Goal: Transaction & Acquisition: Book appointment/travel/reservation

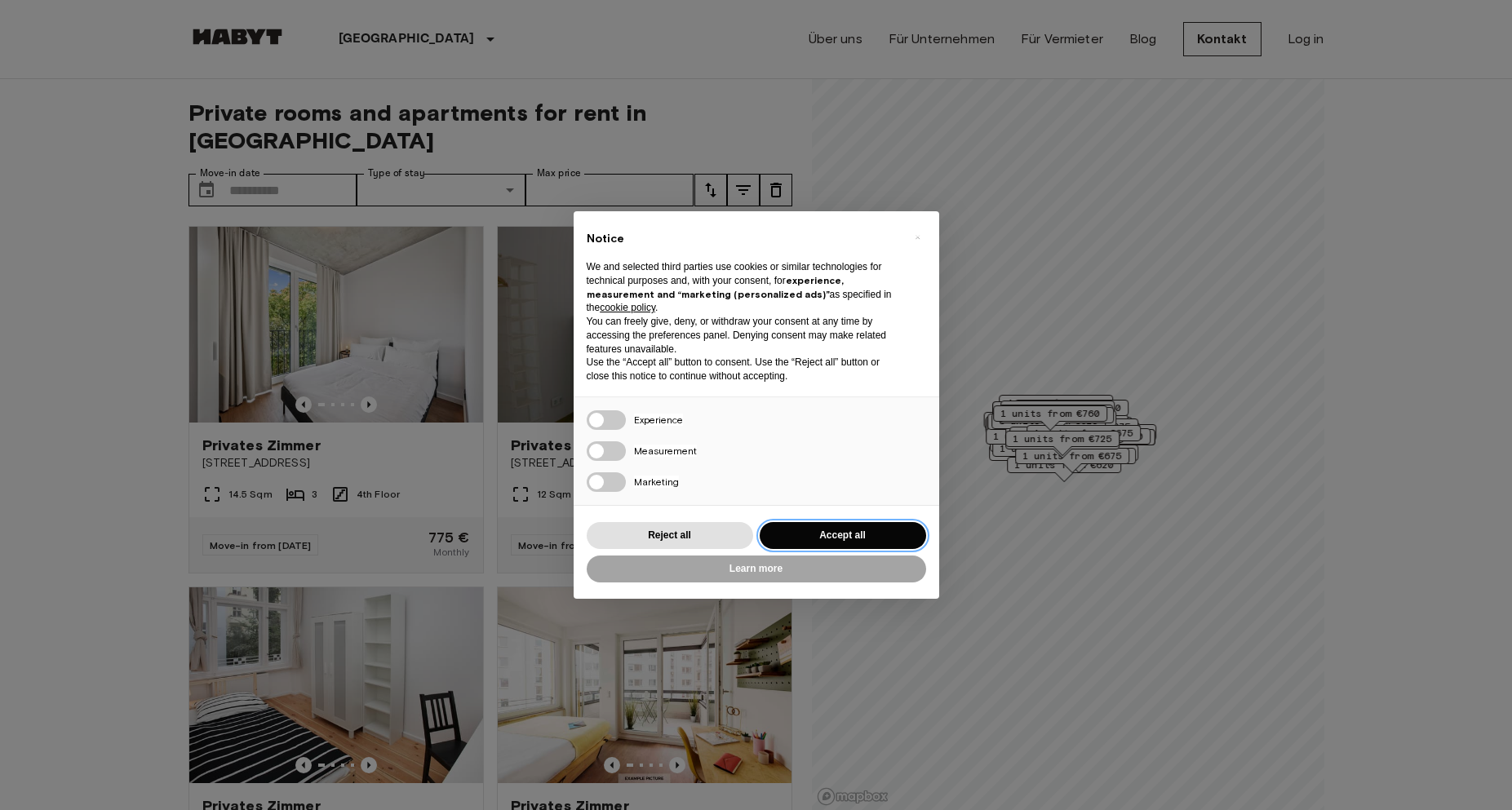
click at [865, 534] on button "Accept all" at bounding box center [843, 536] width 167 height 27
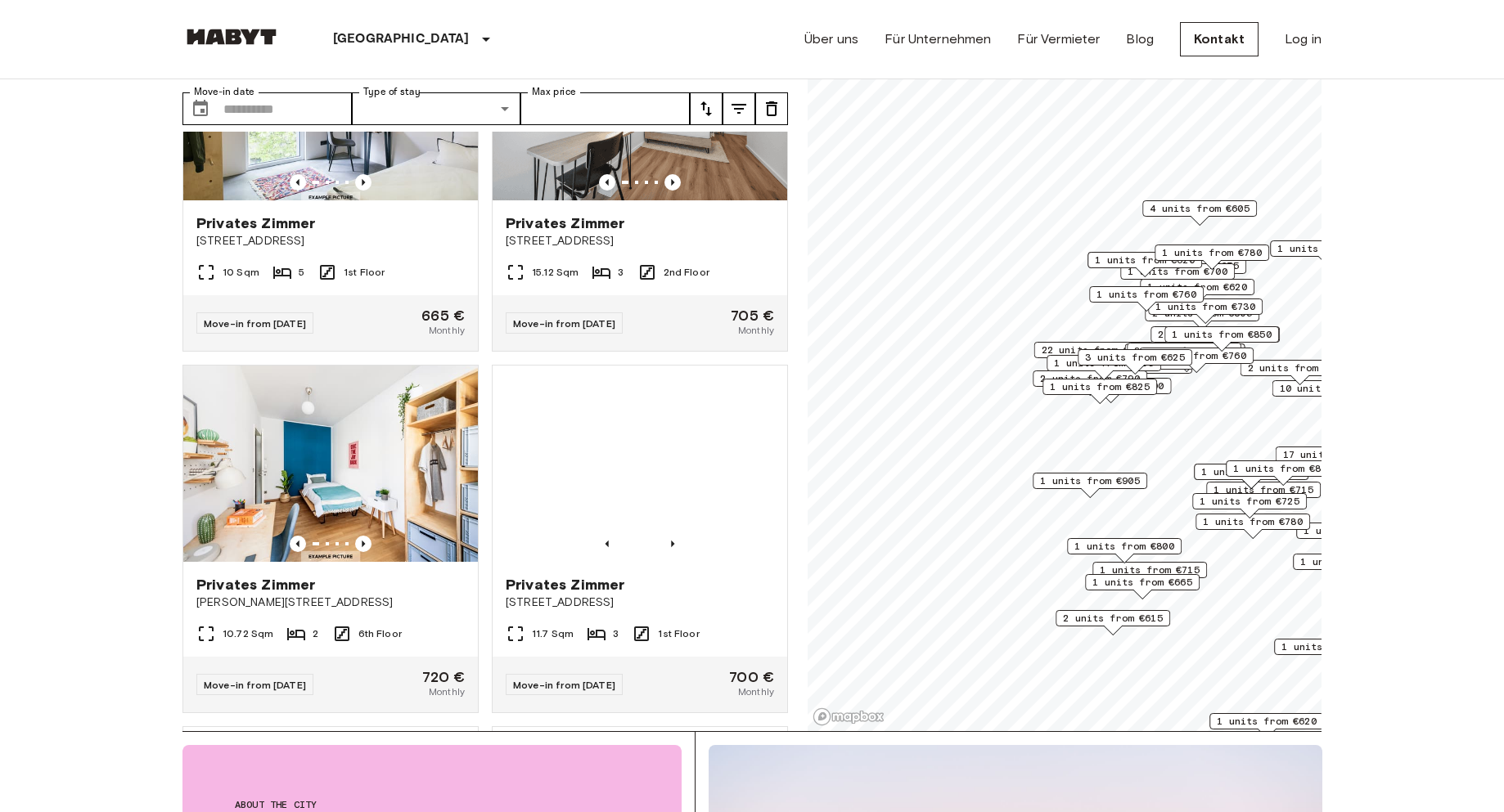
scroll to position [10433, 0]
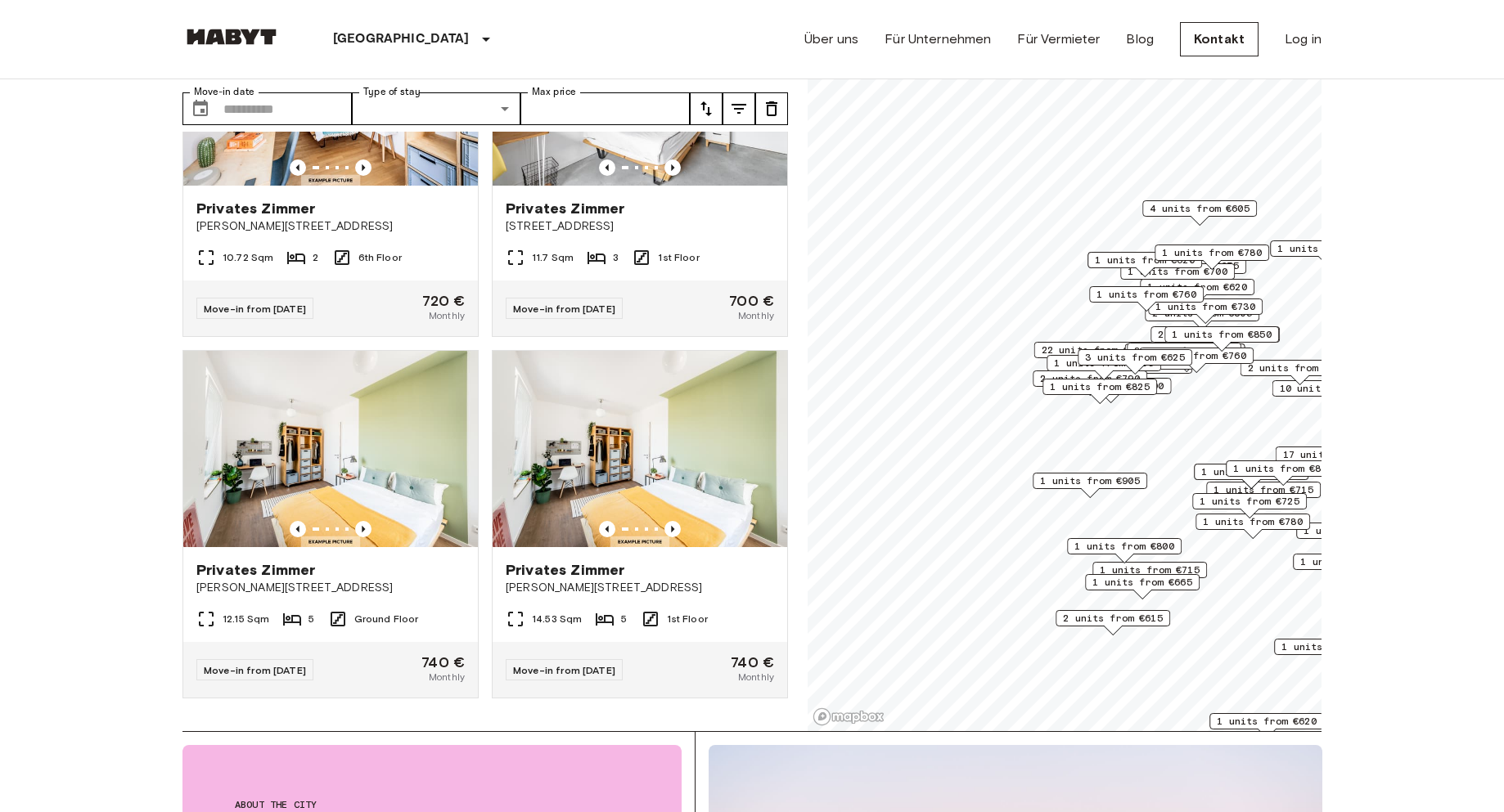
drag, startPoint x: 771, startPoint y: 702, endPoint x: 779, endPoint y: 741, distance: 39.8
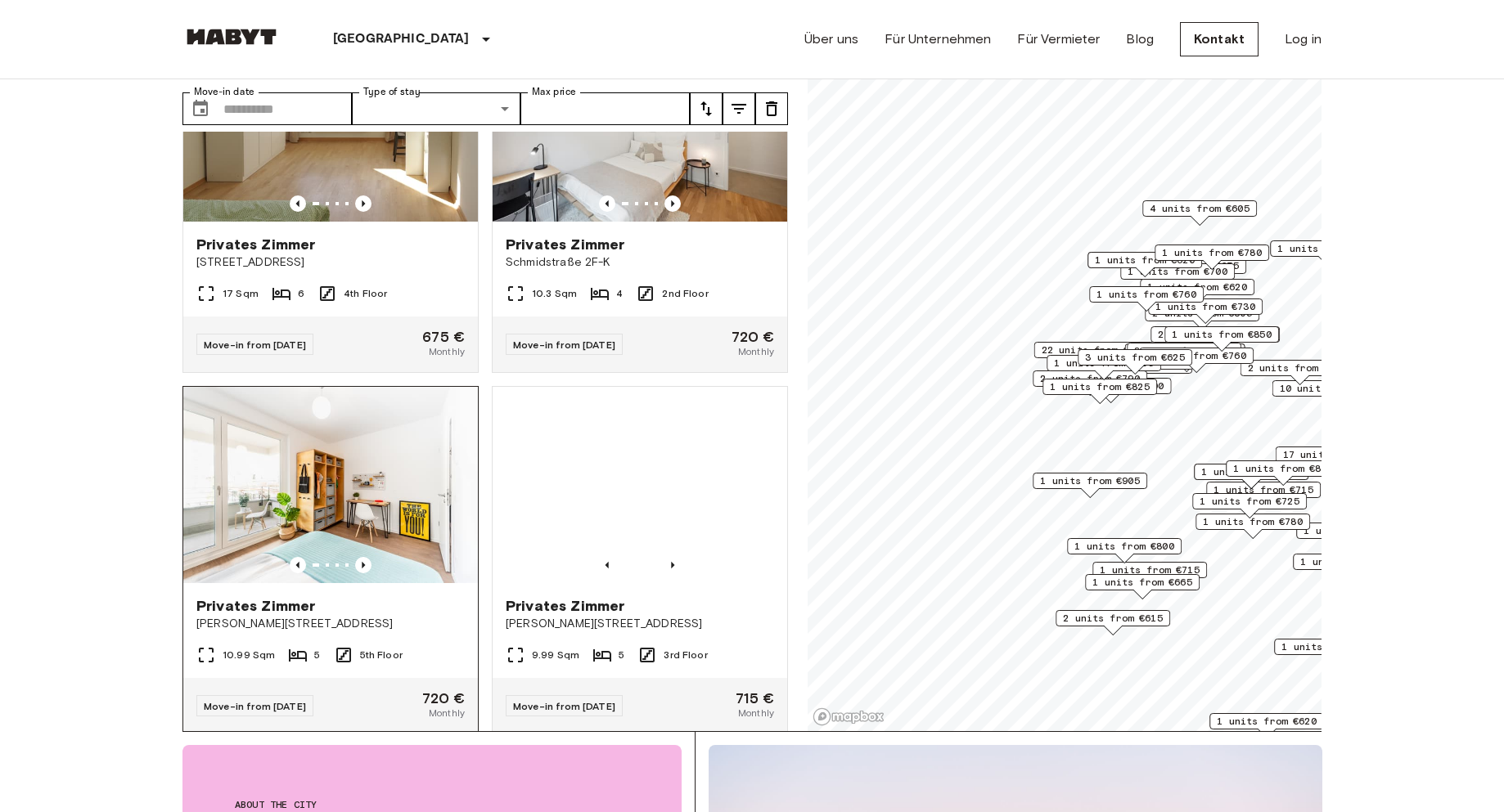
scroll to position [23176, 0]
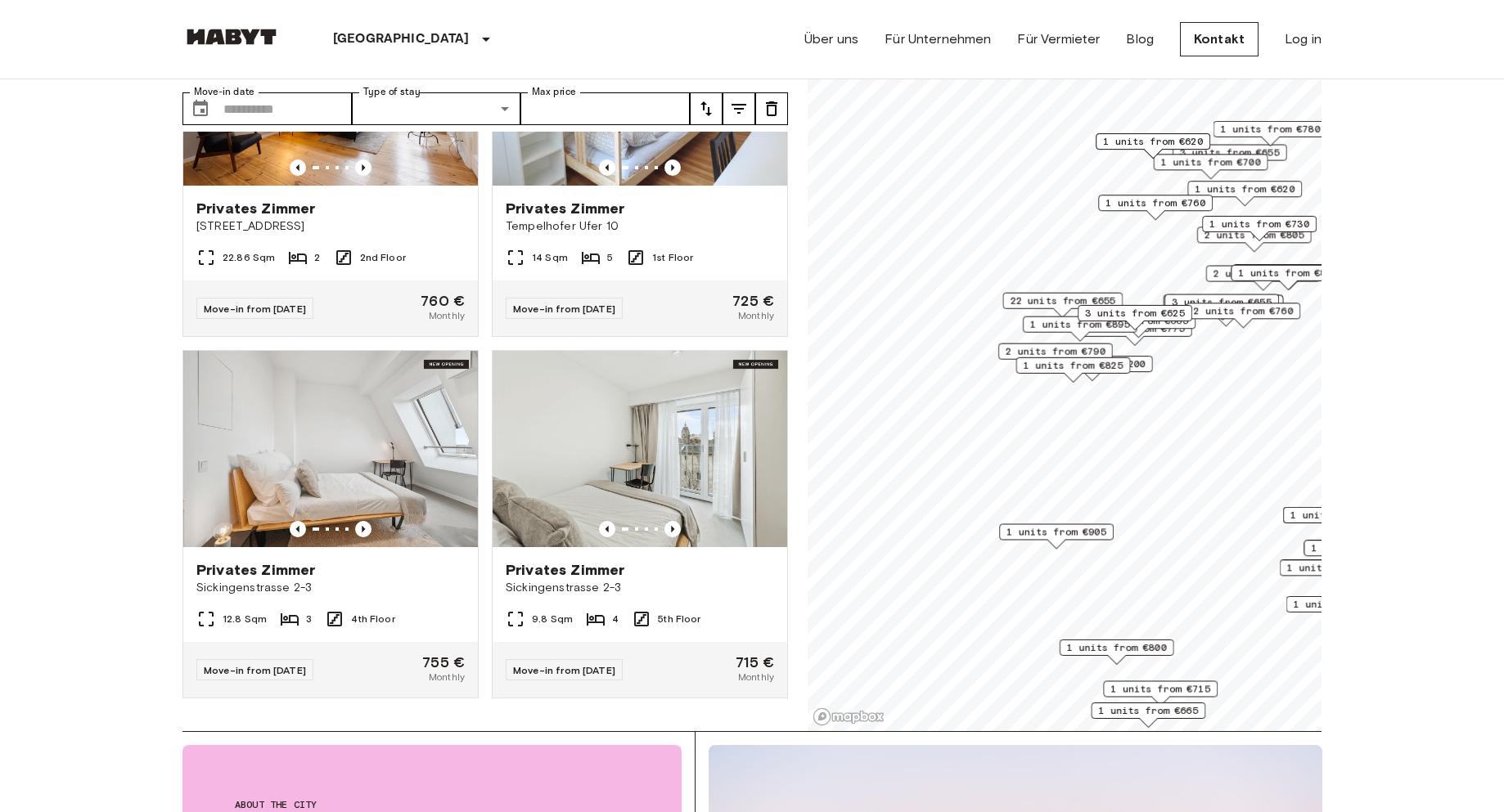
scroll to position [17259, 0]
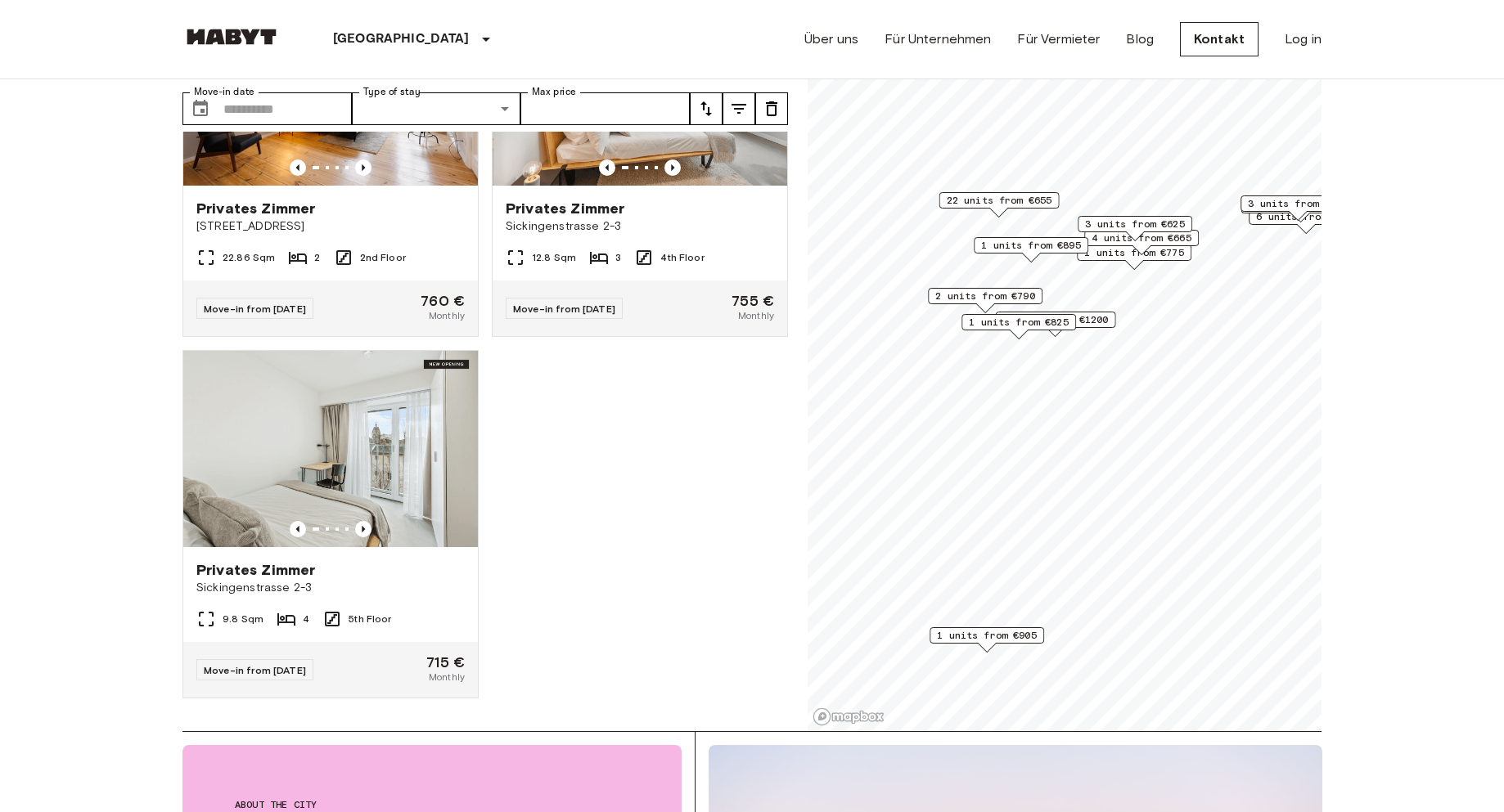
scroll to position [10972, 0]
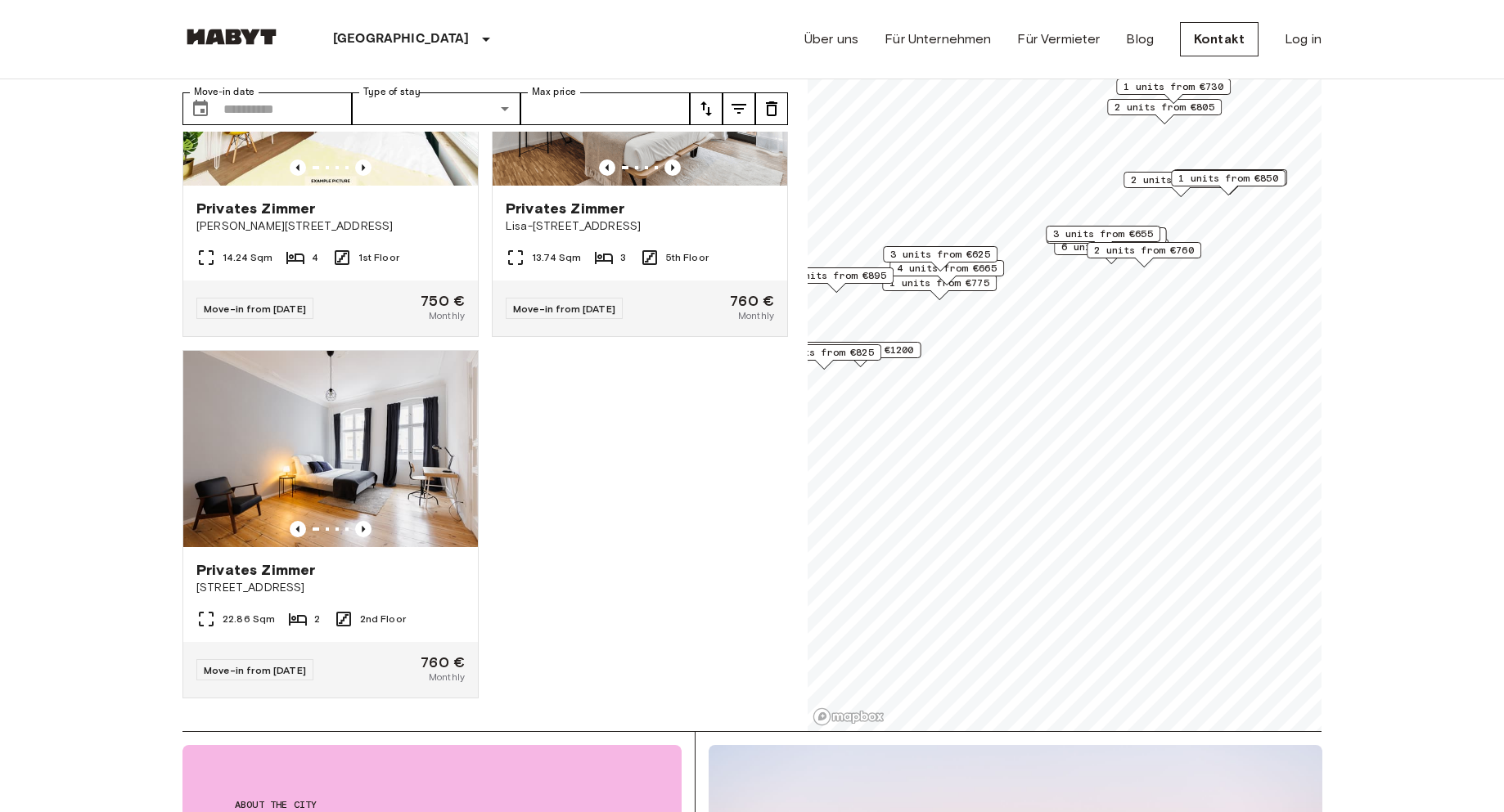
scroll to position [9124, 0]
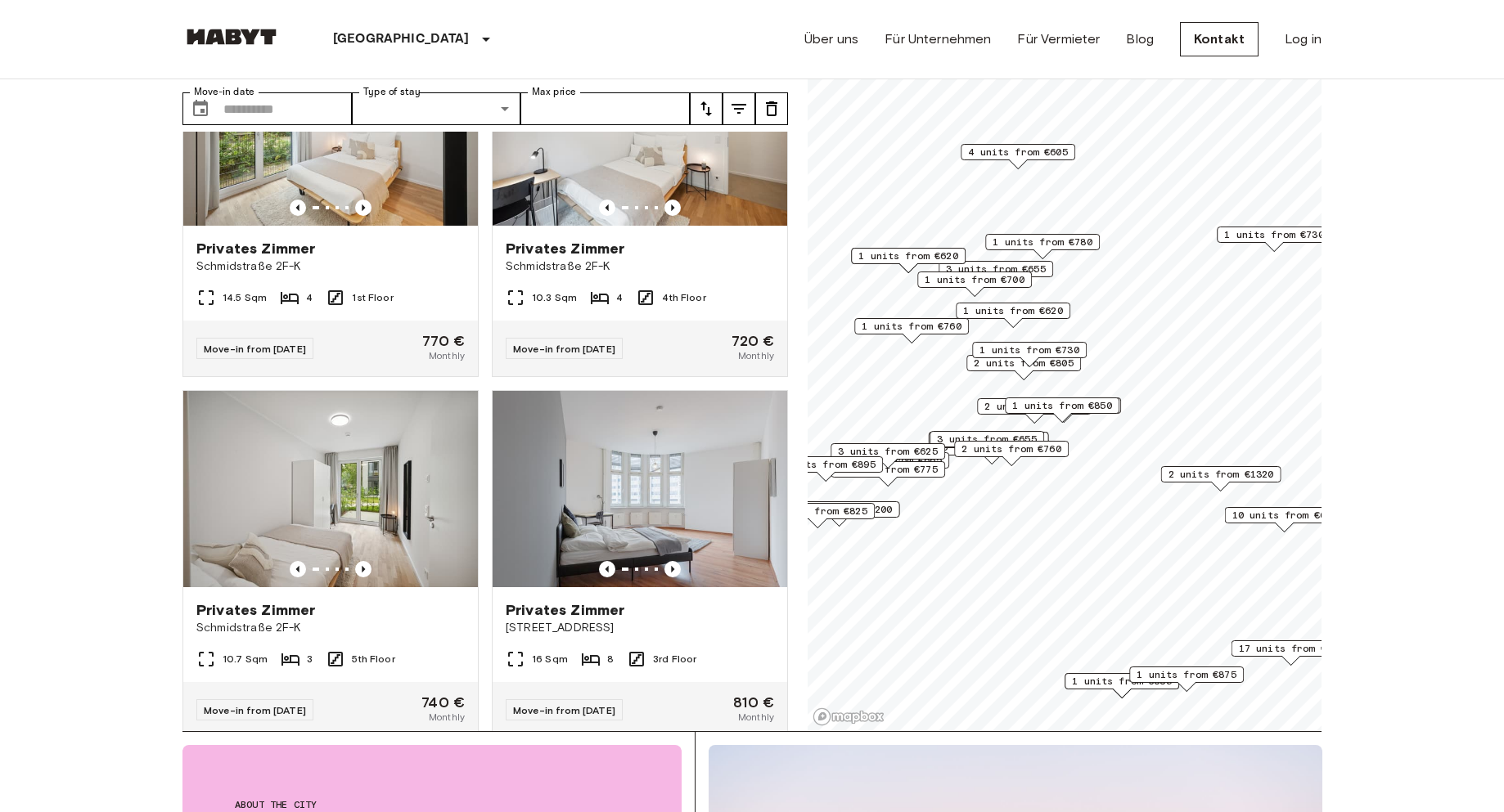
scroll to position [17629, 0]
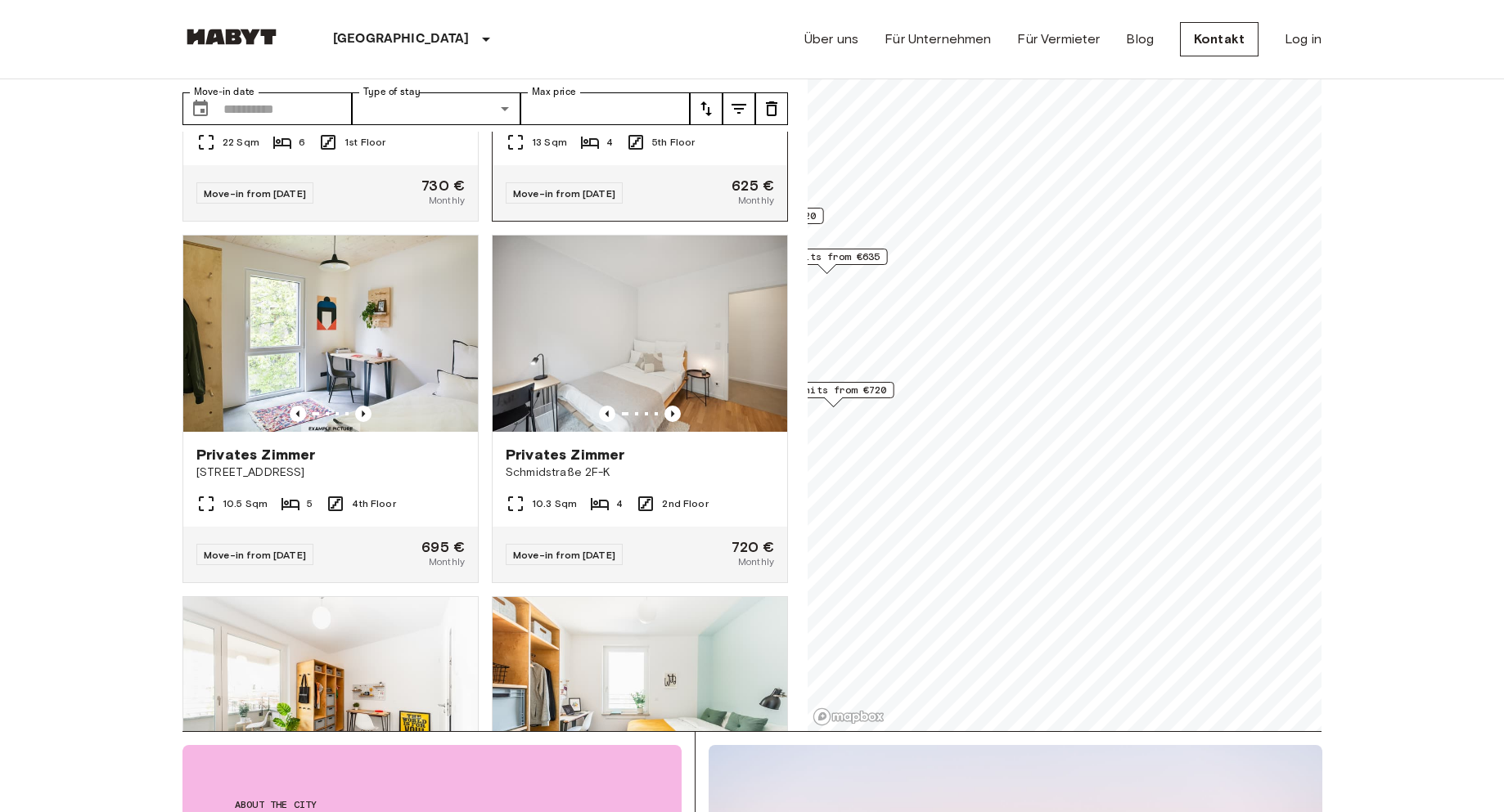
click at [555, 256] on div "Private rooms and apartments for rent in [GEOGRAPHIC_DATA] Move-in date ​ Move-…" at bounding box center [752, 364] width 1139 height 734
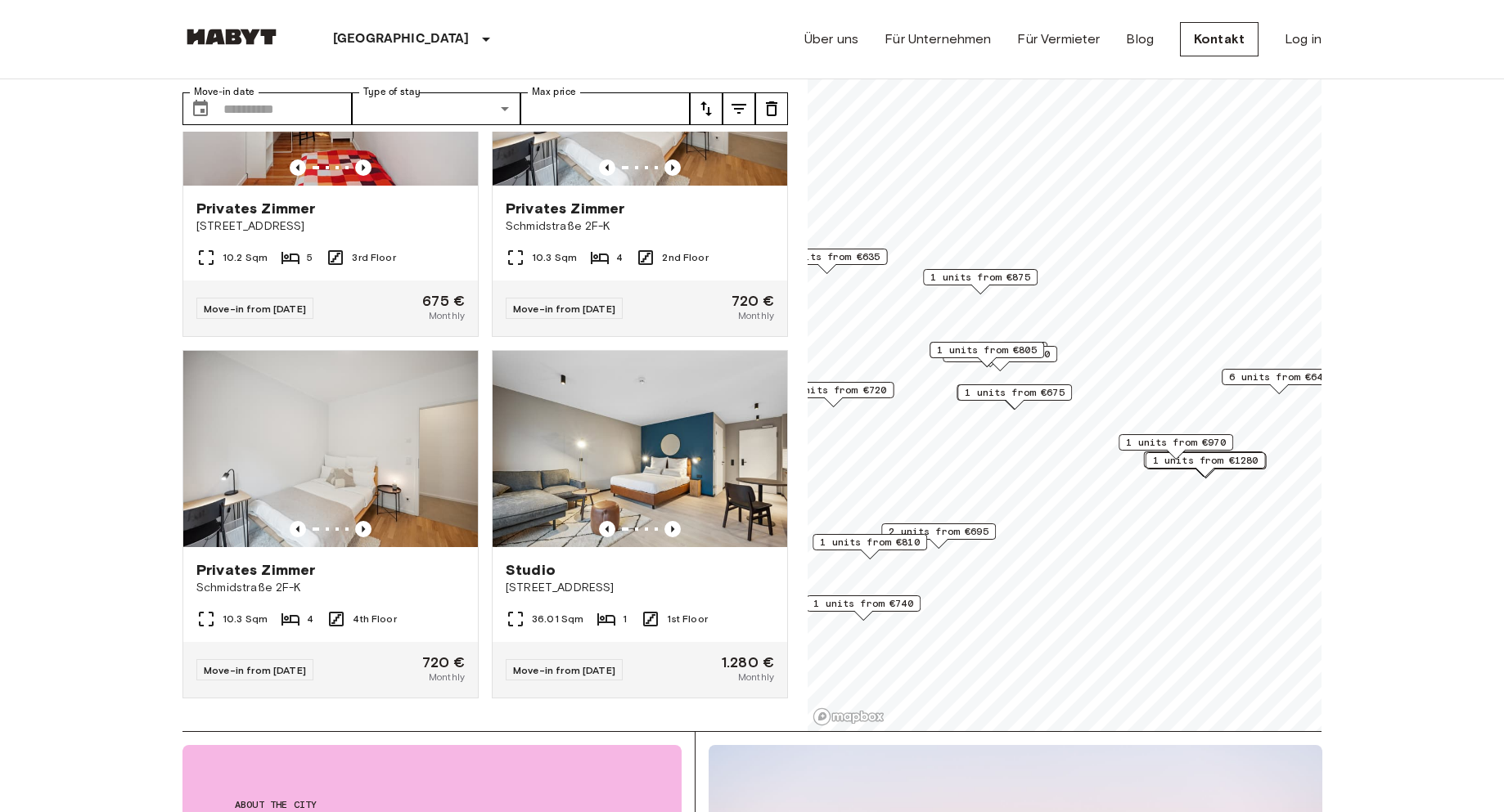
scroll to position [10233, 0]
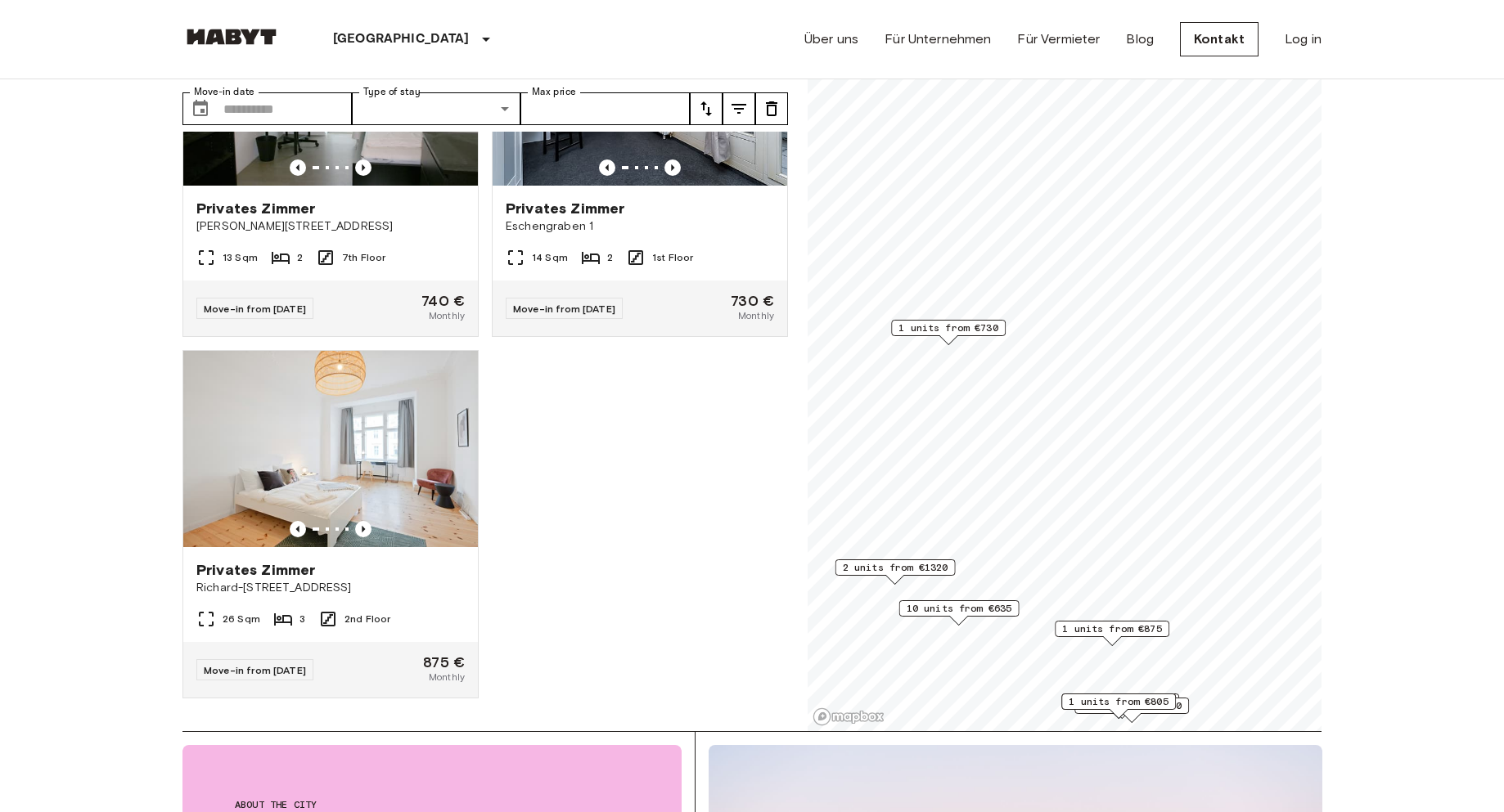
scroll to position [3115, 0]
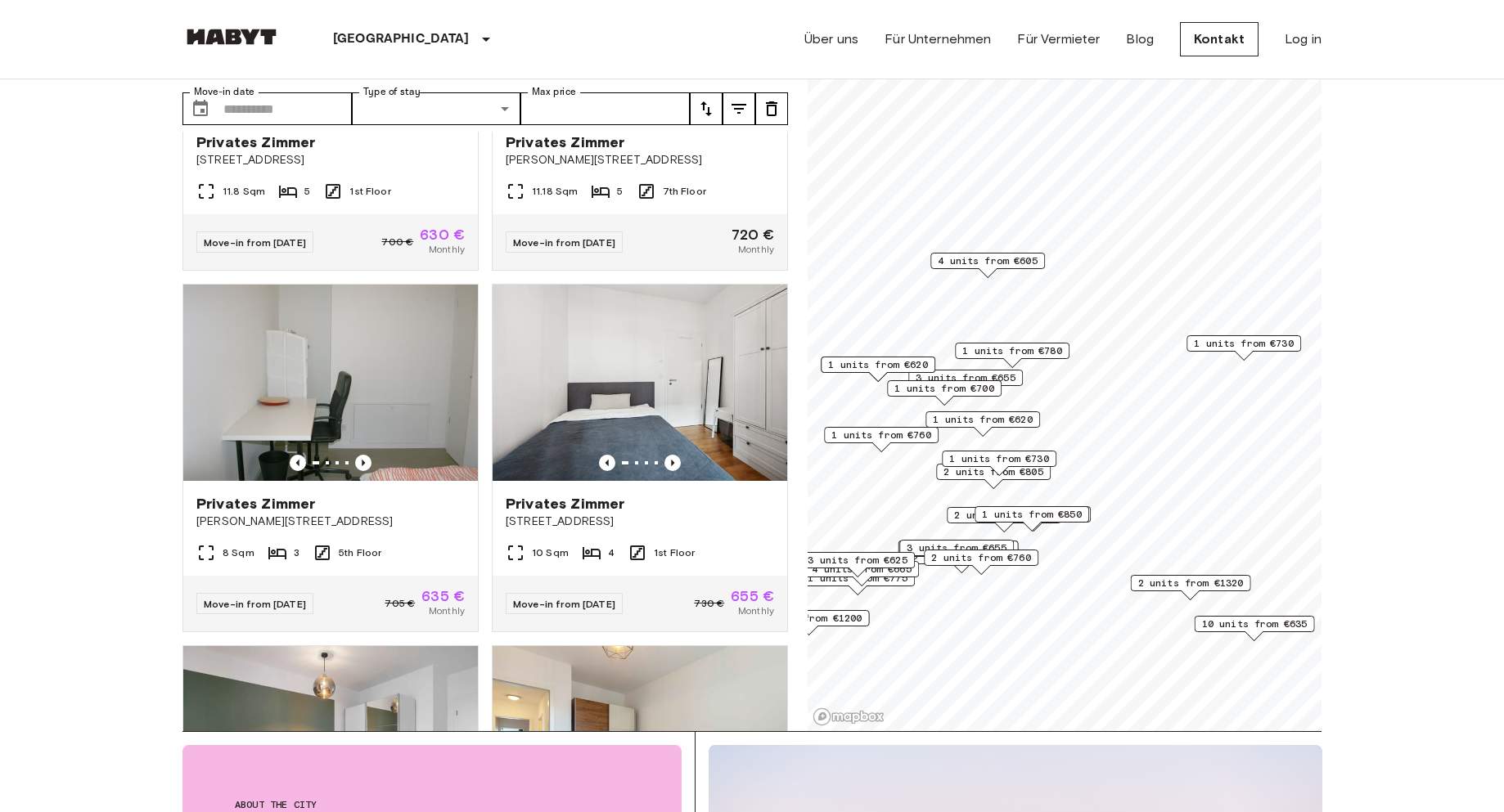
scroll to position [10511, 0]
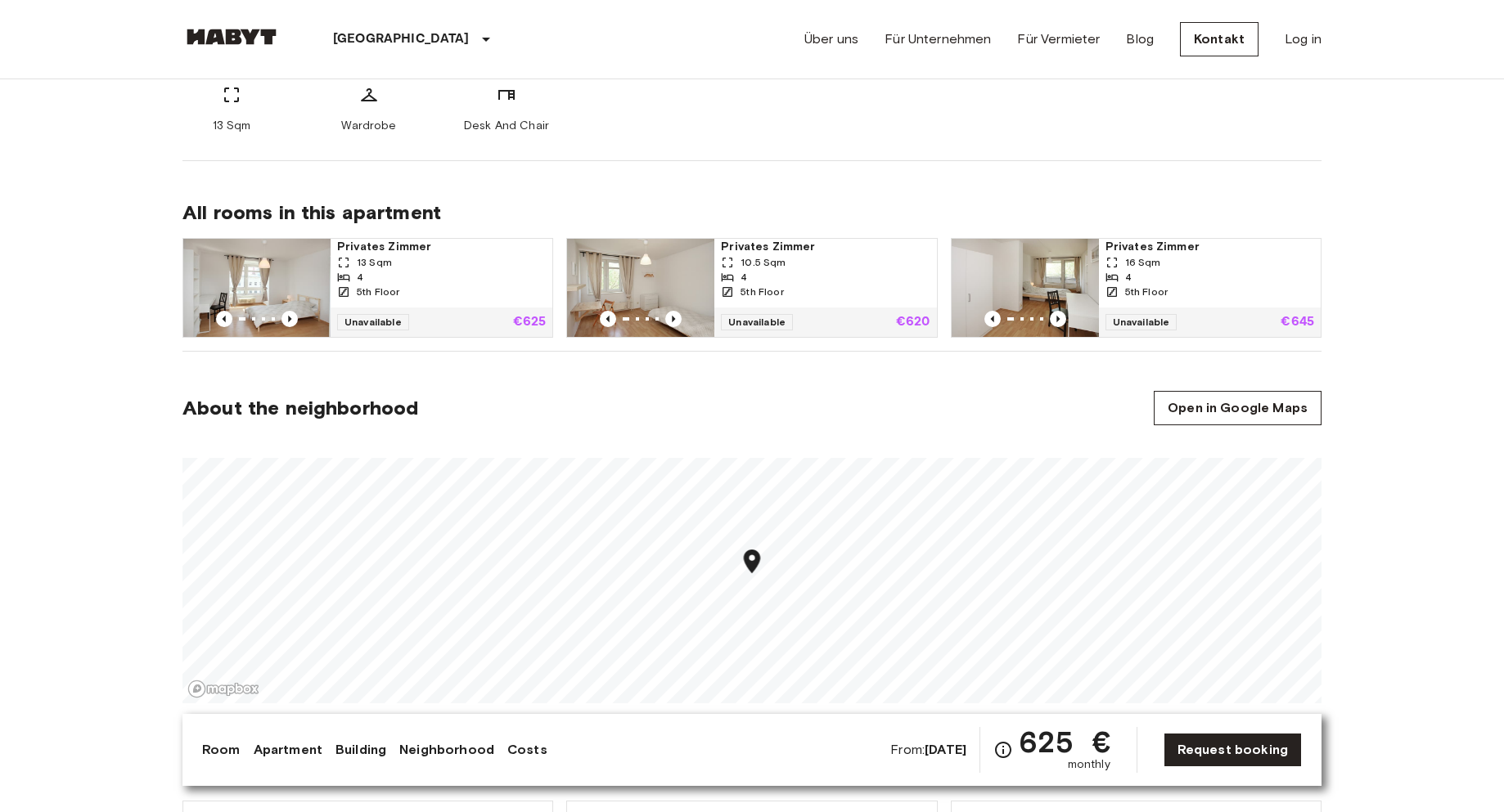
scroll to position [736, 0]
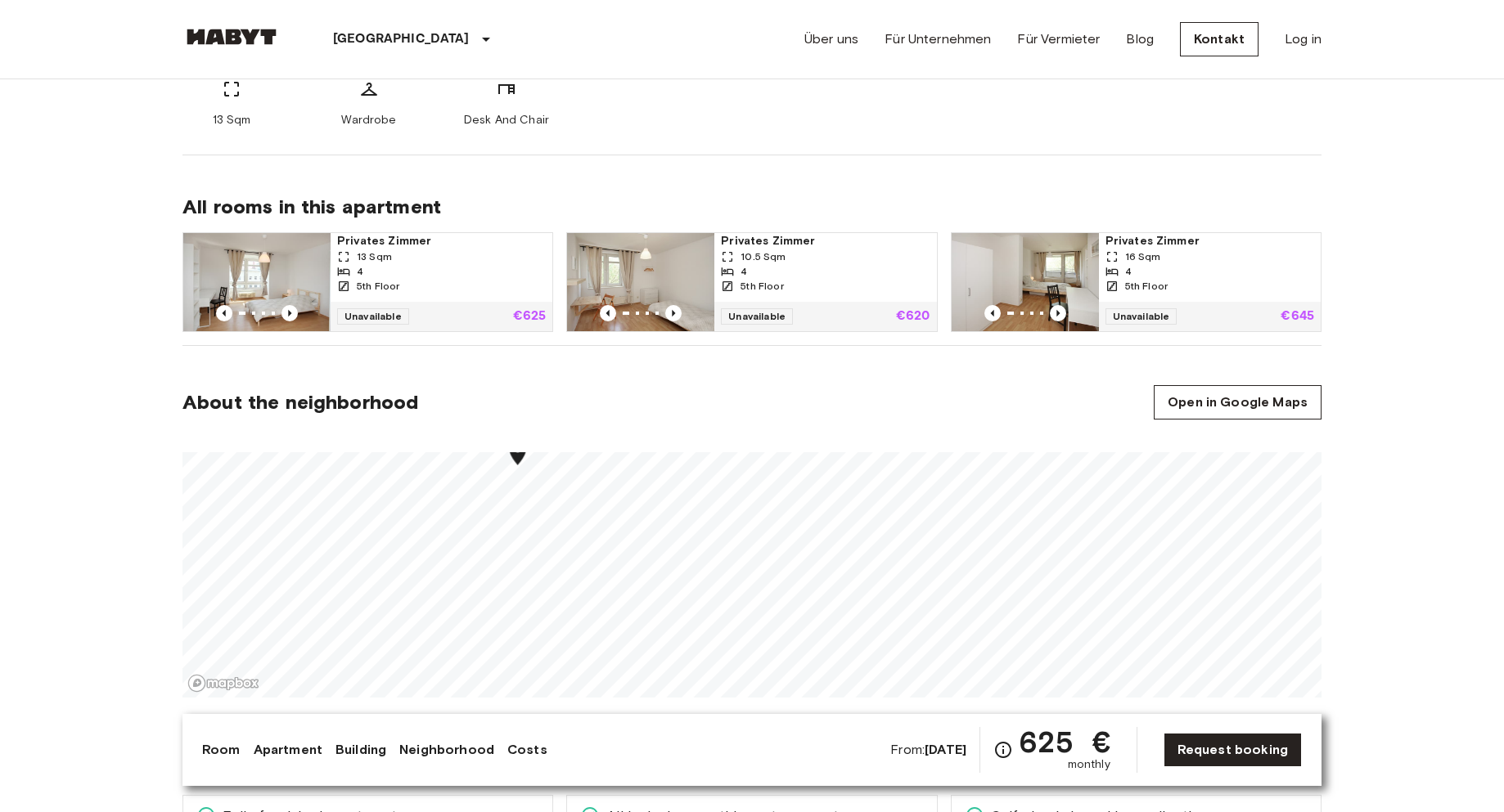
click at [517, 453] on div at bounding box center [752, 453] width 1139 height 0
click at [747, 451] on div at bounding box center [752, 568] width 1139 height 259
